Goal: Entertainment & Leisure: Consume media (video, audio)

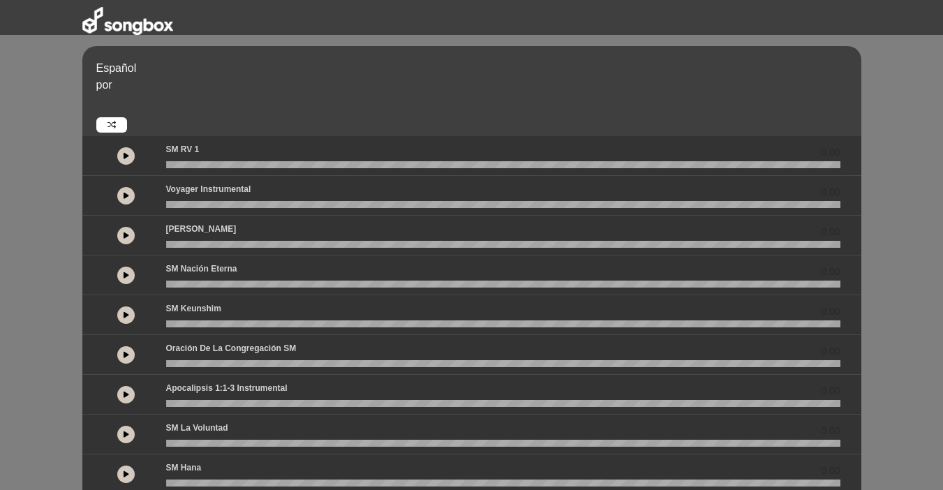
click at [120, 164] on div at bounding box center [125, 155] width 17 height 17
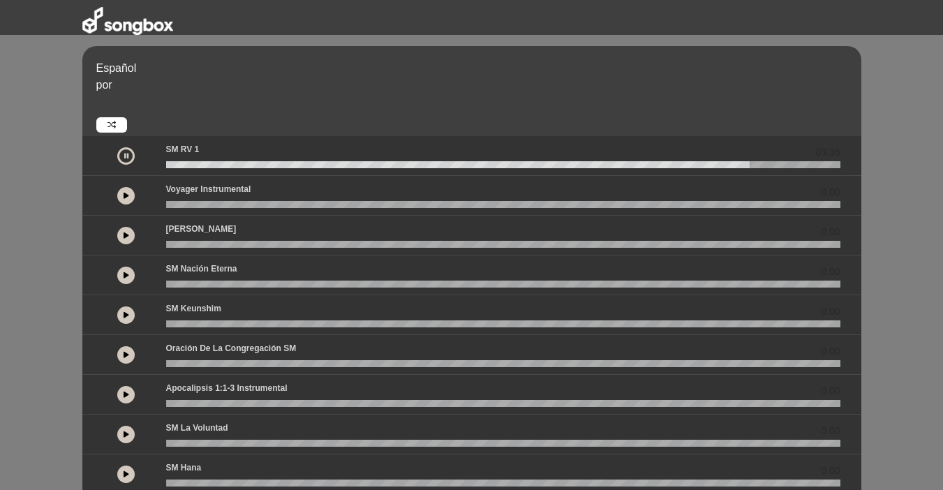
click at [125, 156] on icon at bounding box center [126, 155] width 4 height 7
click at [125, 154] on icon at bounding box center [127, 155] width 6 height 7
click at [128, 271] on button at bounding box center [125, 275] width 17 height 17
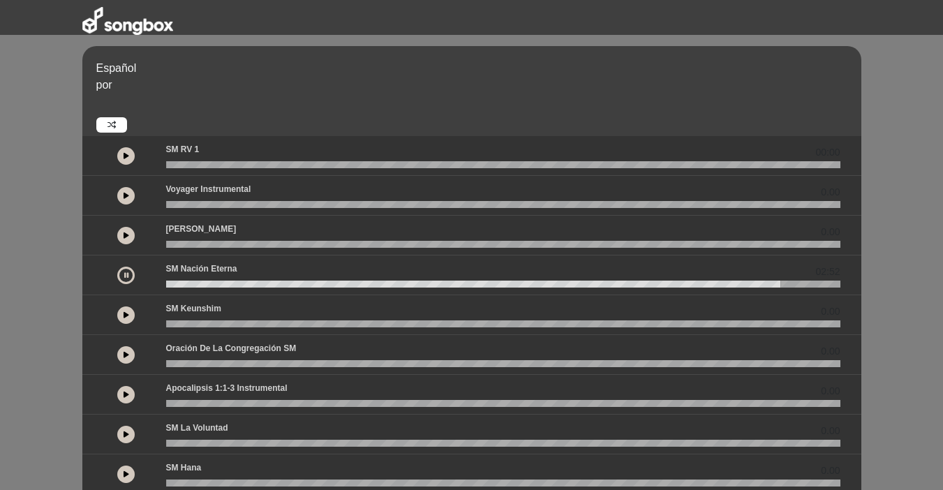
click at [82, 366] on div "0.00" at bounding box center [471, 355] width 779 height 40
click at [125, 353] on icon at bounding box center [127, 354] width 6 height 7
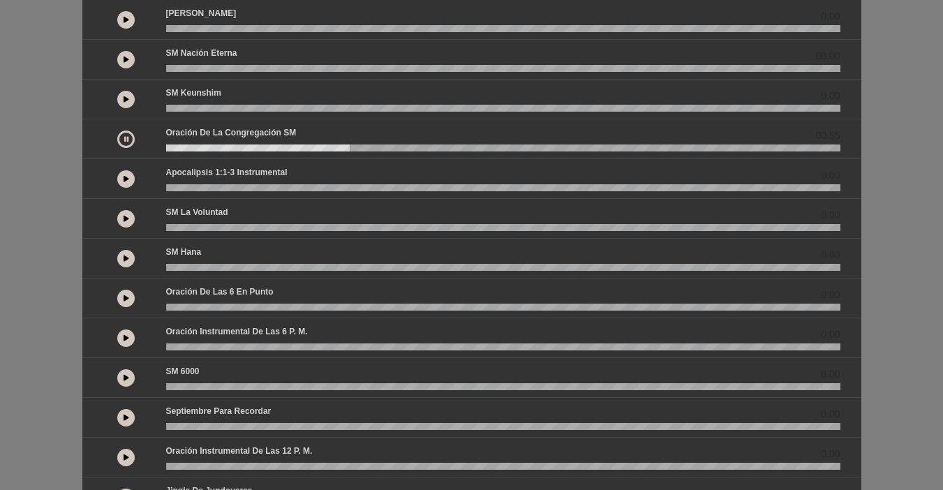
scroll to position [224, 0]
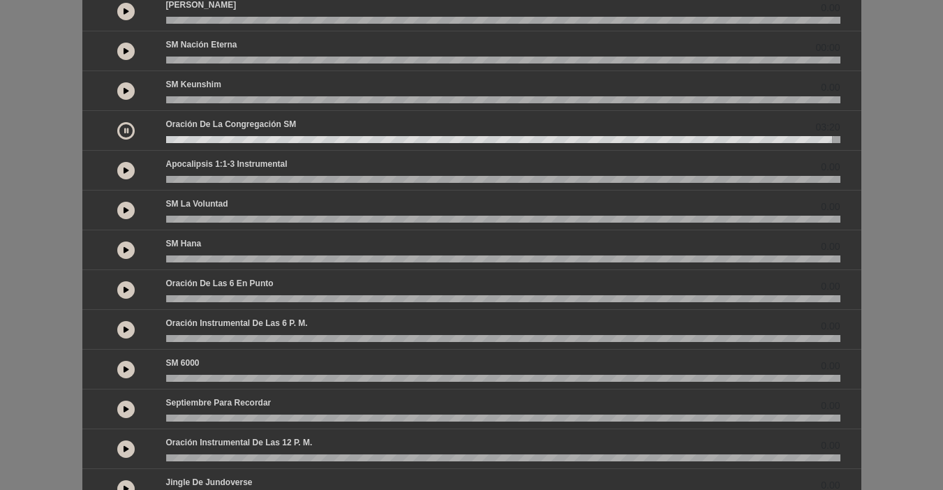
click at [125, 288] on icon at bounding box center [127, 289] width 6 height 7
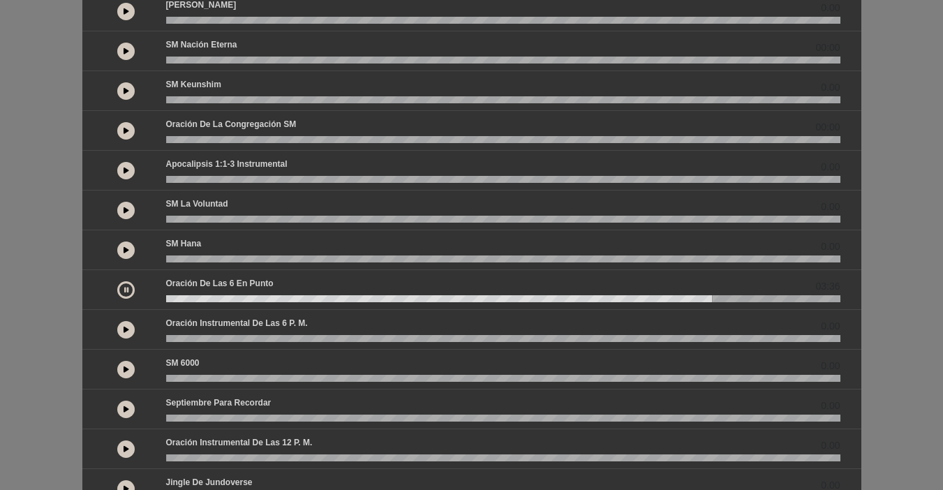
scroll to position [316, 0]
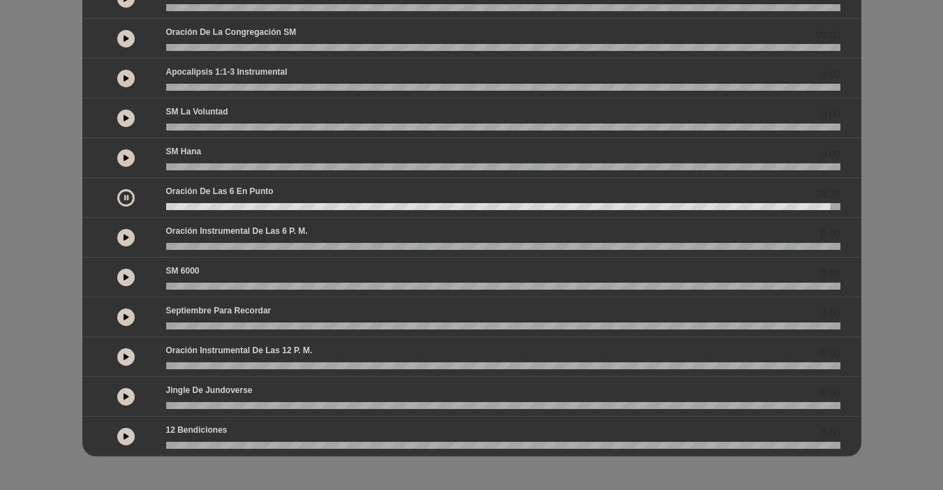
click at [128, 199] on icon at bounding box center [126, 197] width 4 height 7
click at [125, 160] on icon at bounding box center [127, 157] width 6 height 7
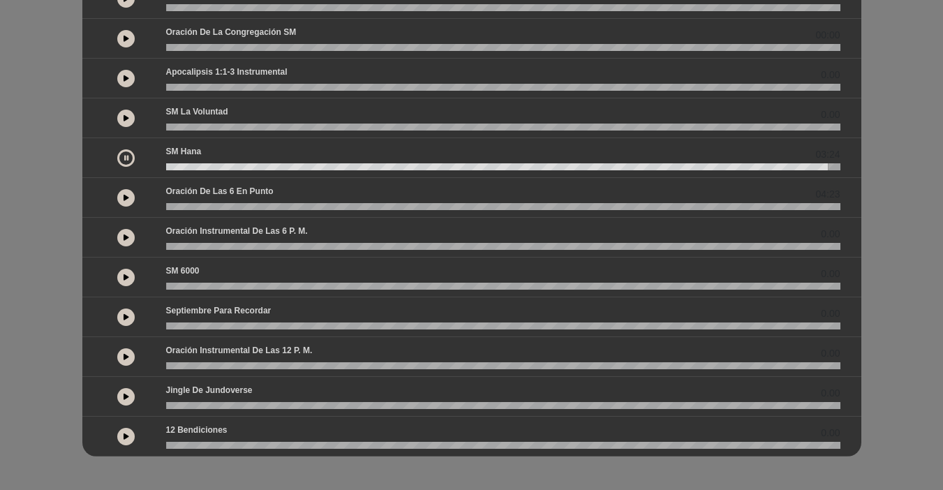
click at [126, 38] on icon at bounding box center [127, 38] width 6 height 7
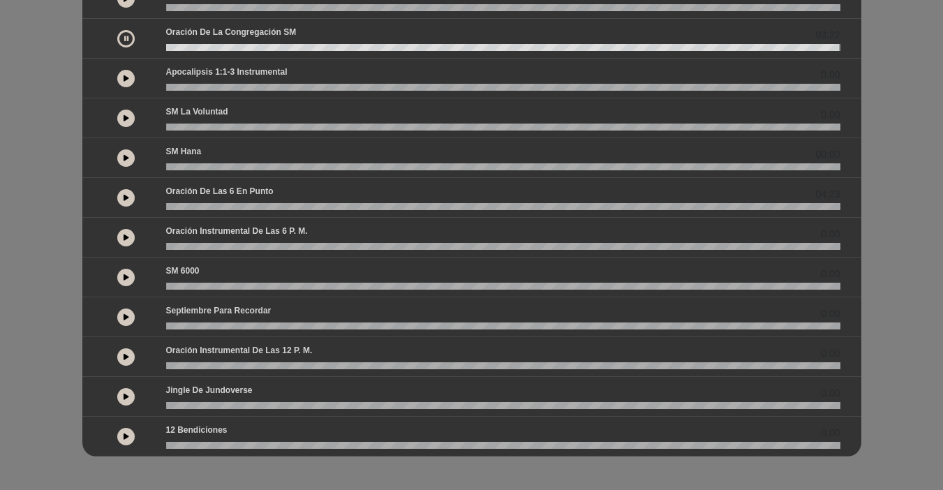
click at [125, 38] on icon at bounding box center [126, 38] width 4 height 7
